Goal: Task Accomplishment & Management: Use online tool/utility

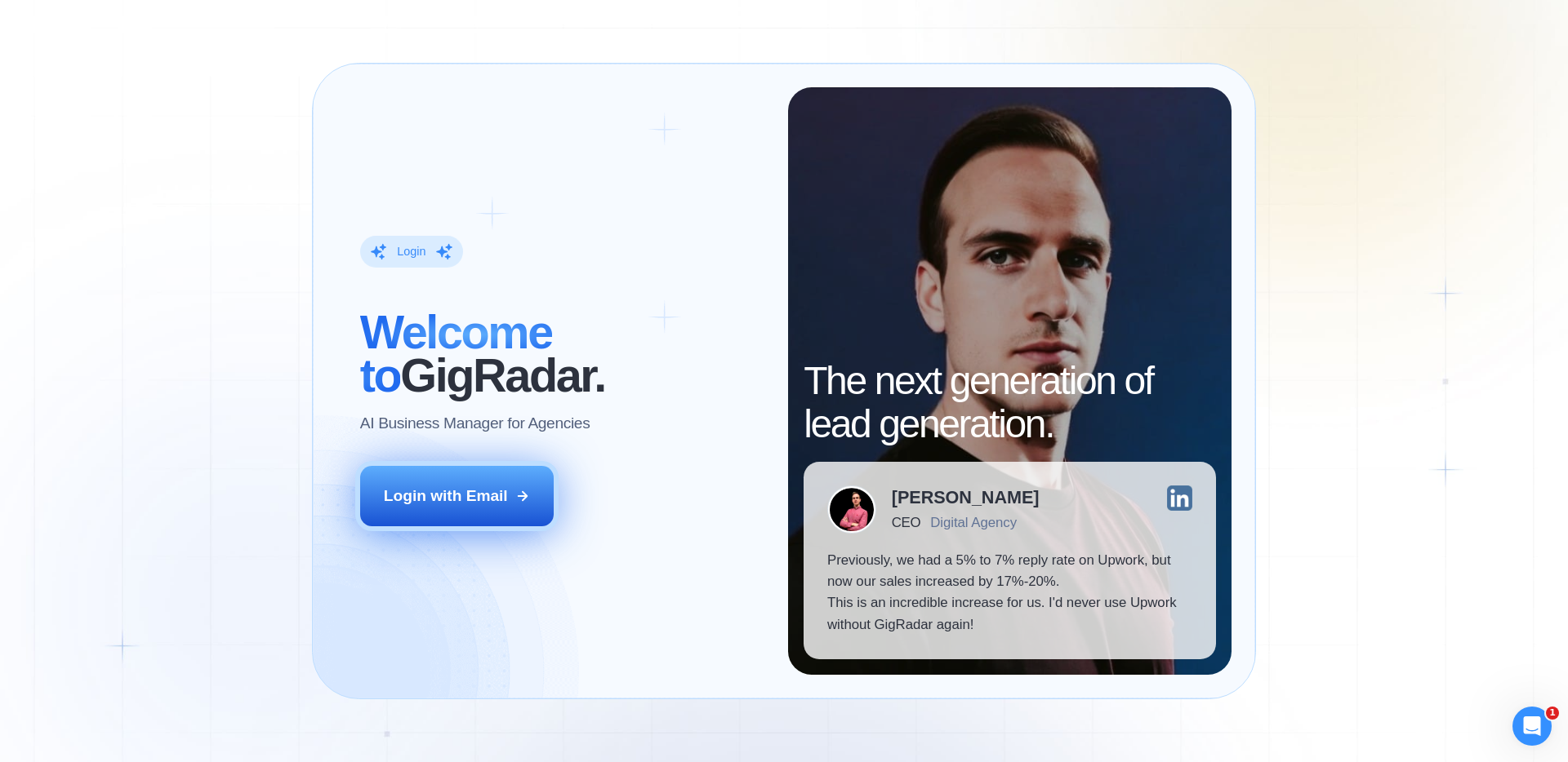
click at [410, 509] on button "Login with Email" at bounding box center [457, 495] width 195 height 60
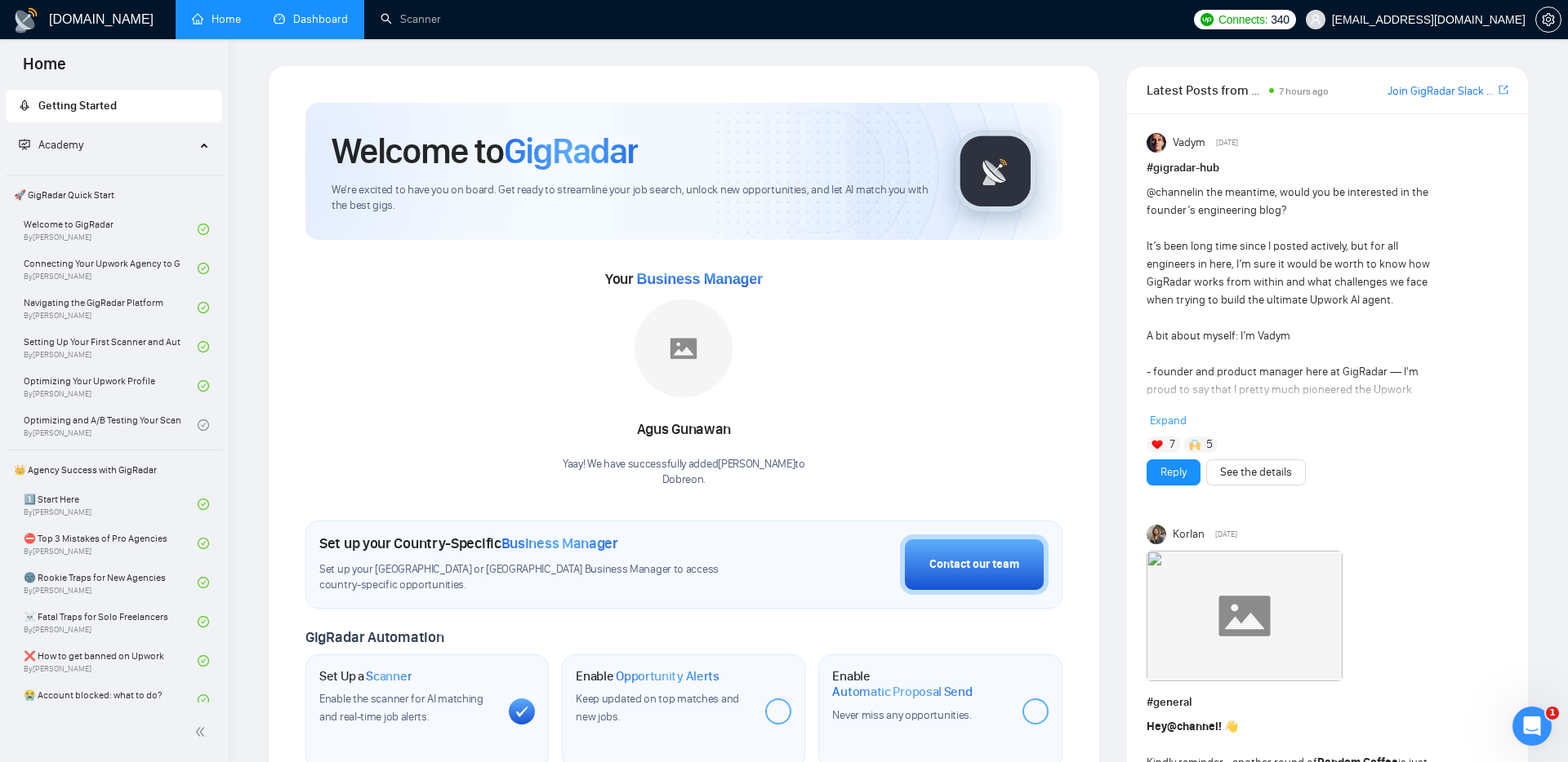
click at [319, 22] on link "Dashboard" at bounding box center [310, 18] width 75 height 14
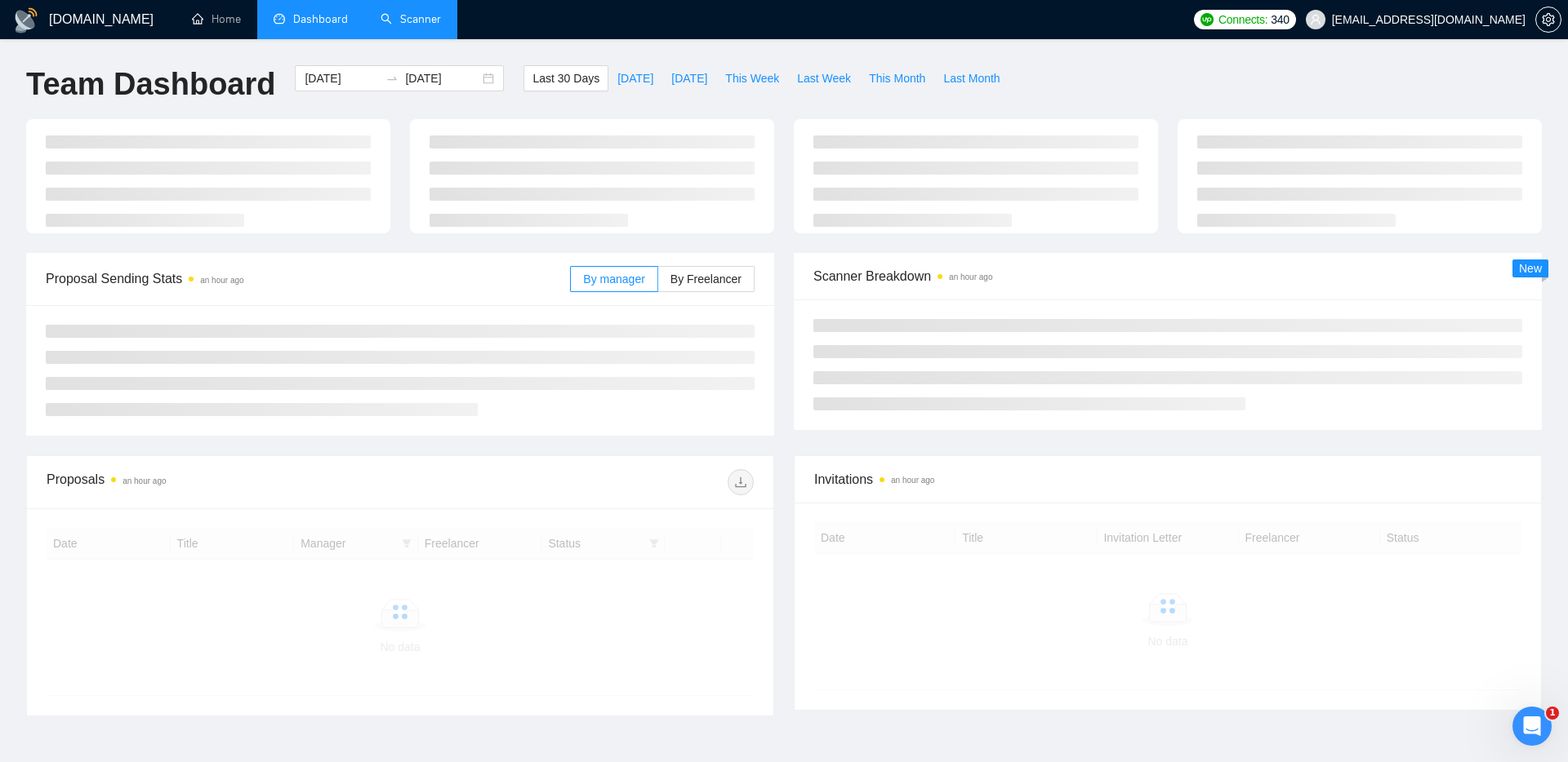
click at [414, 23] on link "Scanner" at bounding box center [410, 18] width 60 height 14
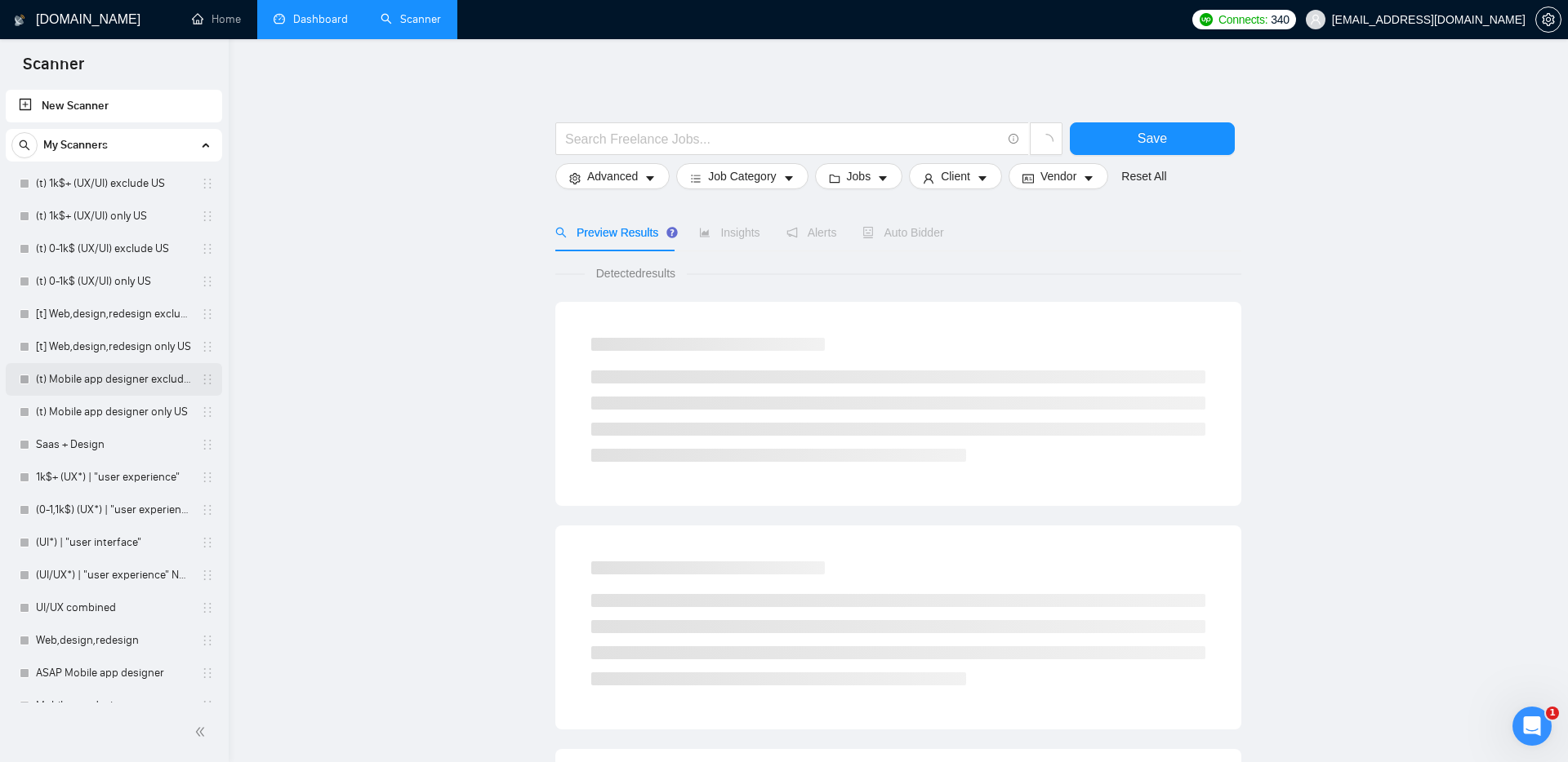
click at [91, 376] on link "(t) Mobile app designer exclude US" at bounding box center [114, 379] width 155 height 32
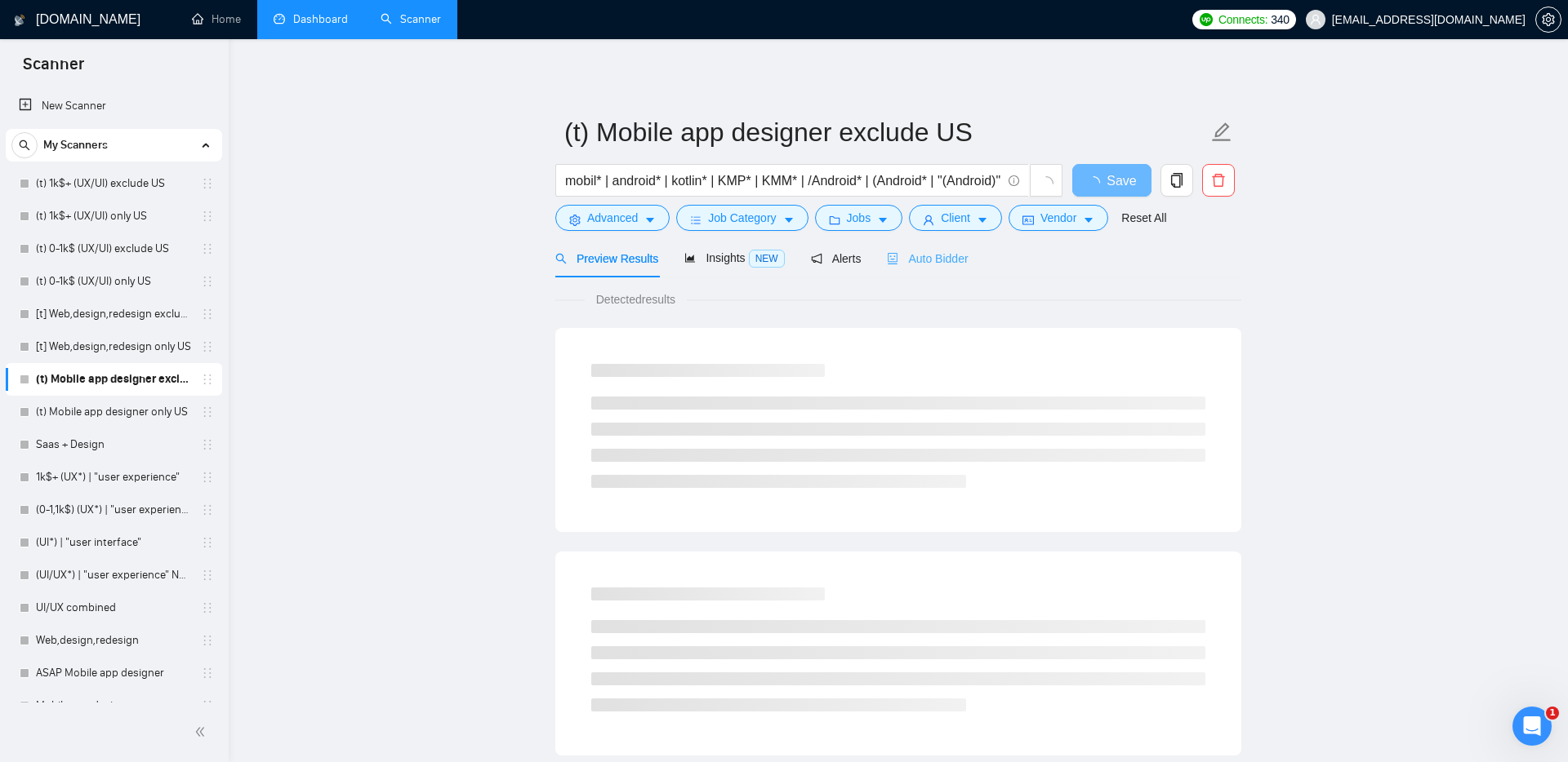
click at [974, 246] on div "Preview Results Insights NEW Alerts Auto Bidder" at bounding box center [898, 258] width 686 height 39
click at [951, 252] on span "Auto Bidder" at bounding box center [928, 258] width 81 height 13
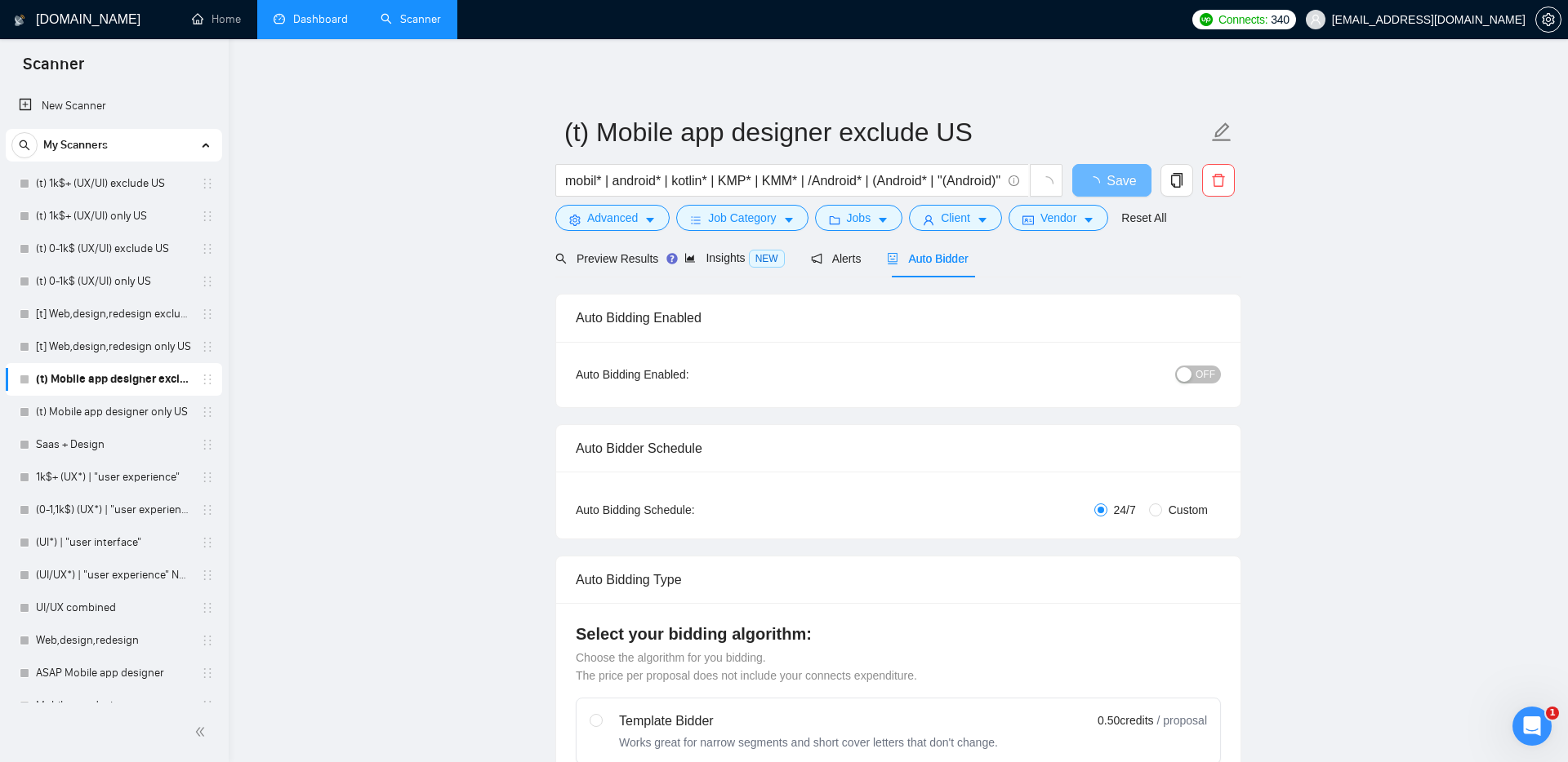
radio input "false"
radio input "true"
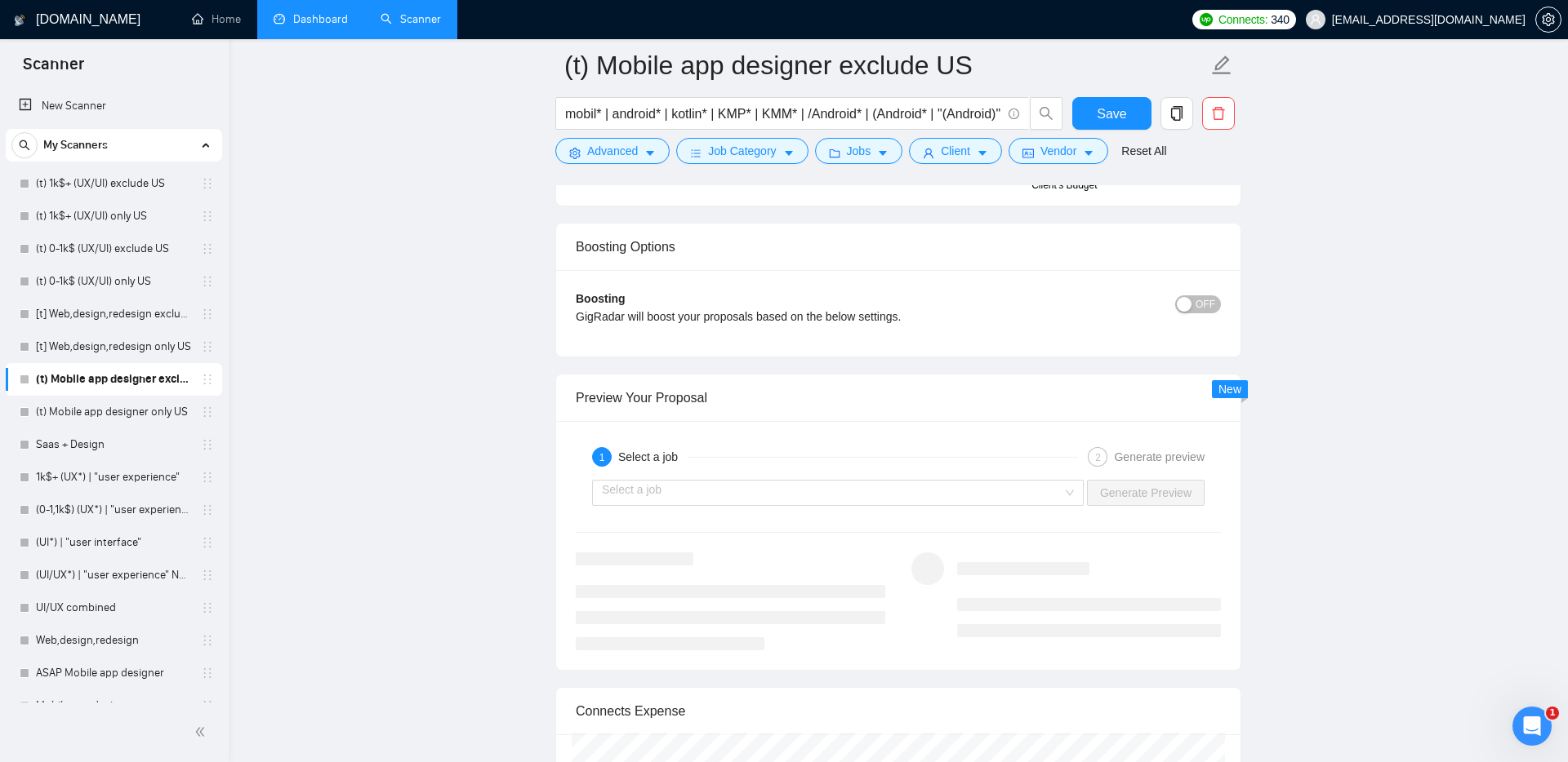
scroll to position [3098, 0]
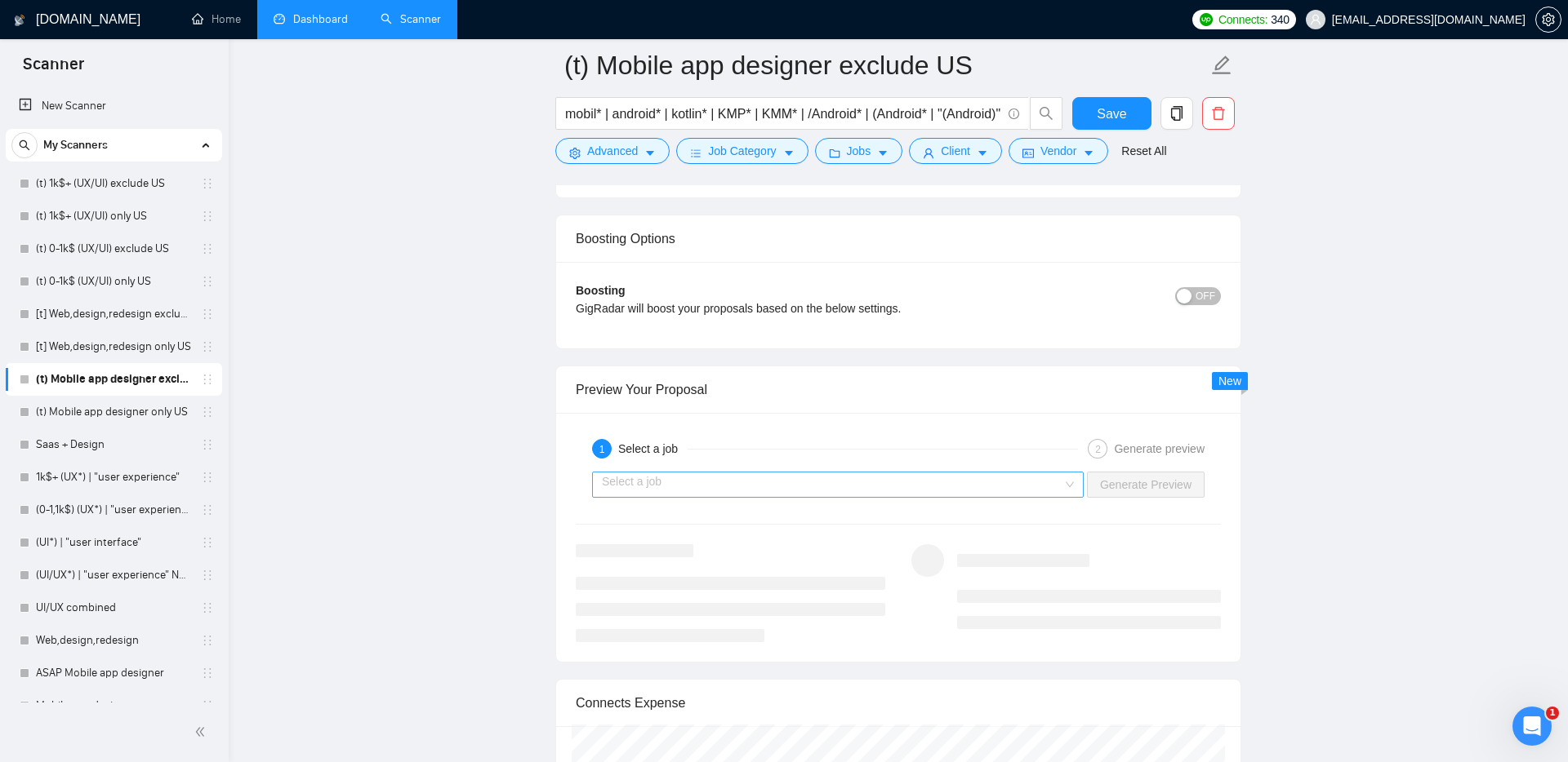
click at [694, 487] on input "search" at bounding box center [832, 484] width 461 height 25
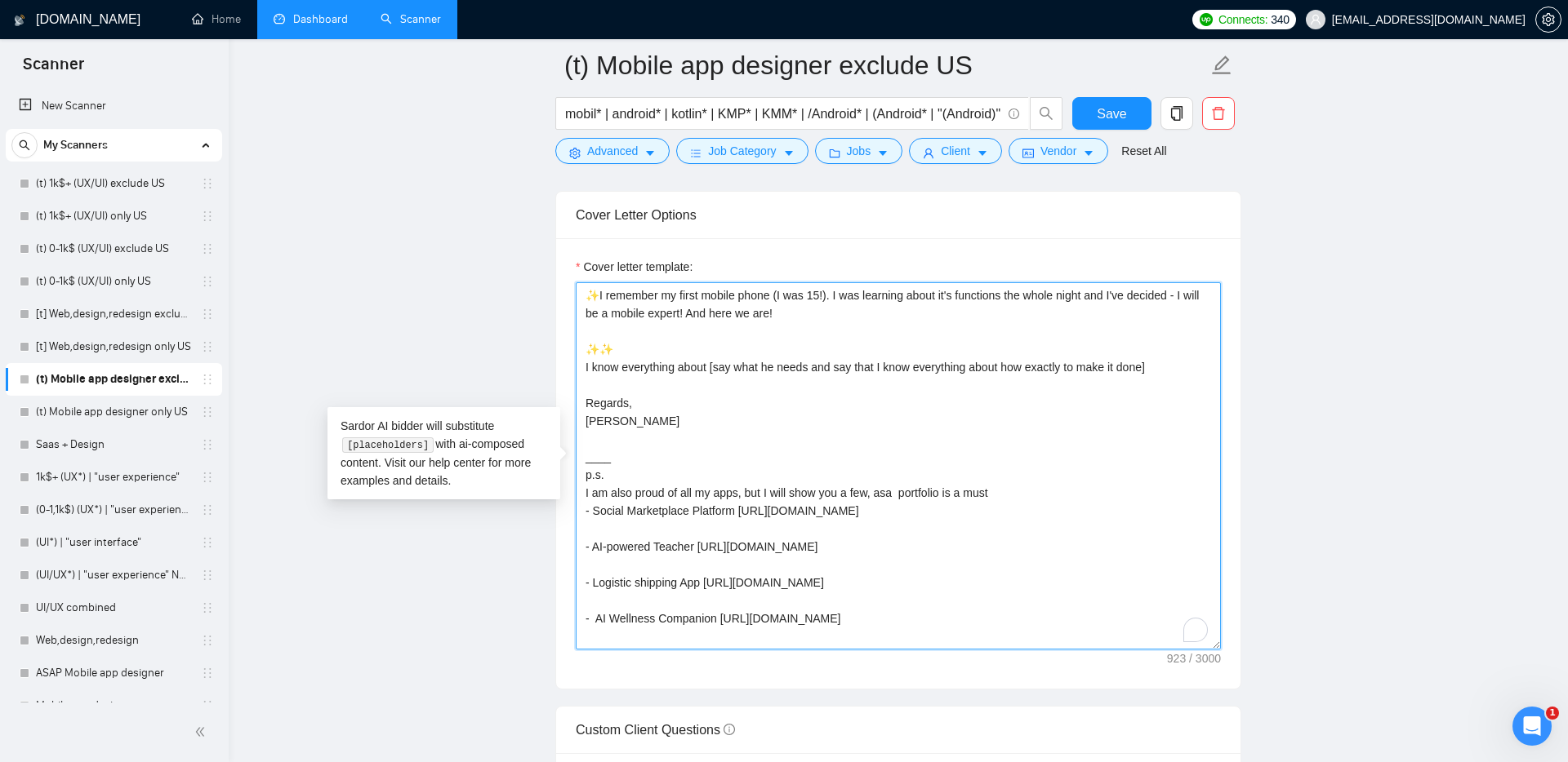
scroll to position [72, 0]
drag, startPoint x: 584, startPoint y: 295, endPoint x: 825, endPoint y: 641, distance: 421.7
click at [825, 641] on textarea "✨I remember my first mobile phone (I was 15!). I was learning about it's functi…" at bounding box center [898, 466] width 645 height 367
click at [817, 627] on textarea "✨I remember my first mobile phone (I was 15!). I was learning about it's functi…" at bounding box center [898, 466] width 645 height 367
